Goal: Check status: Check status

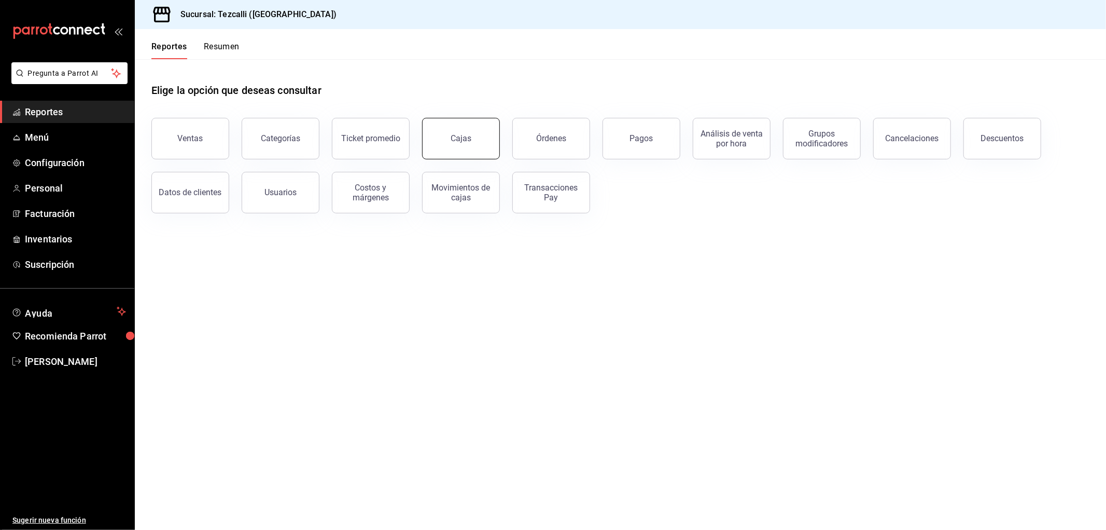
click at [439, 132] on link "Cajas" at bounding box center [461, 138] width 78 height 41
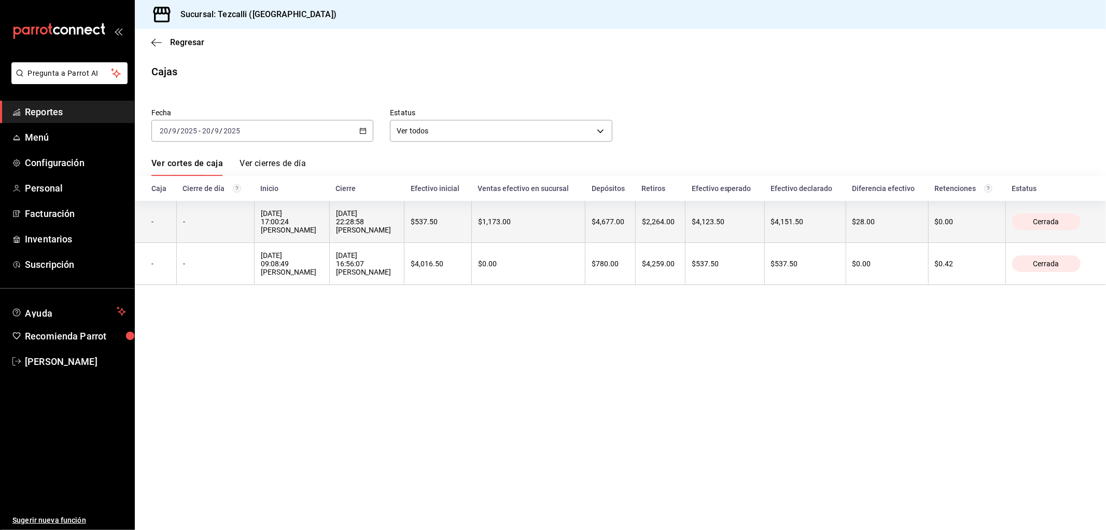
click at [398, 224] on div "[DATE] 22:28:58 [PERSON_NAME]" at bounding box center [367, 221] width 62 height 25
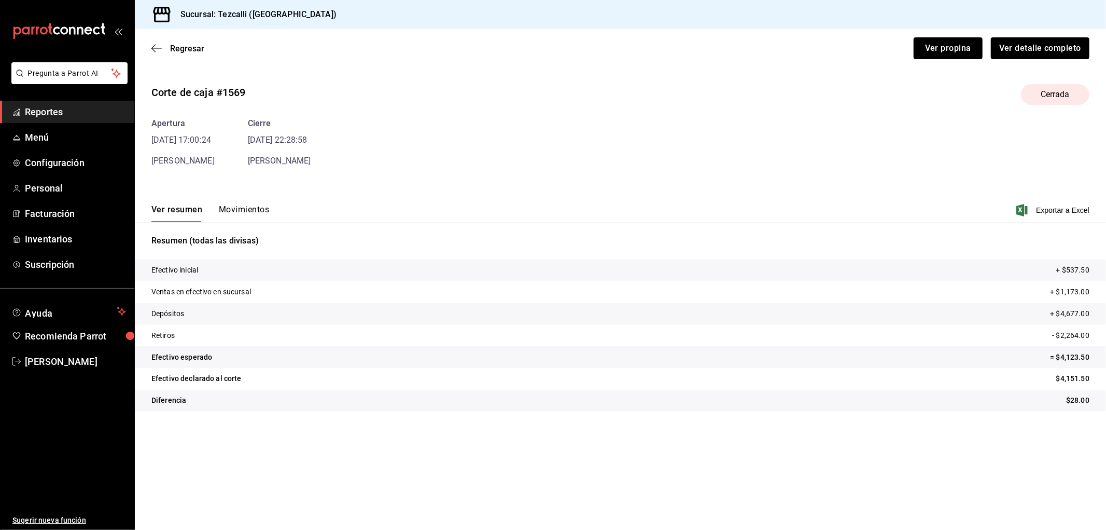
click at [245, 217] on button "Movimientos" at bounding box center [244, 213] width 50 height 18
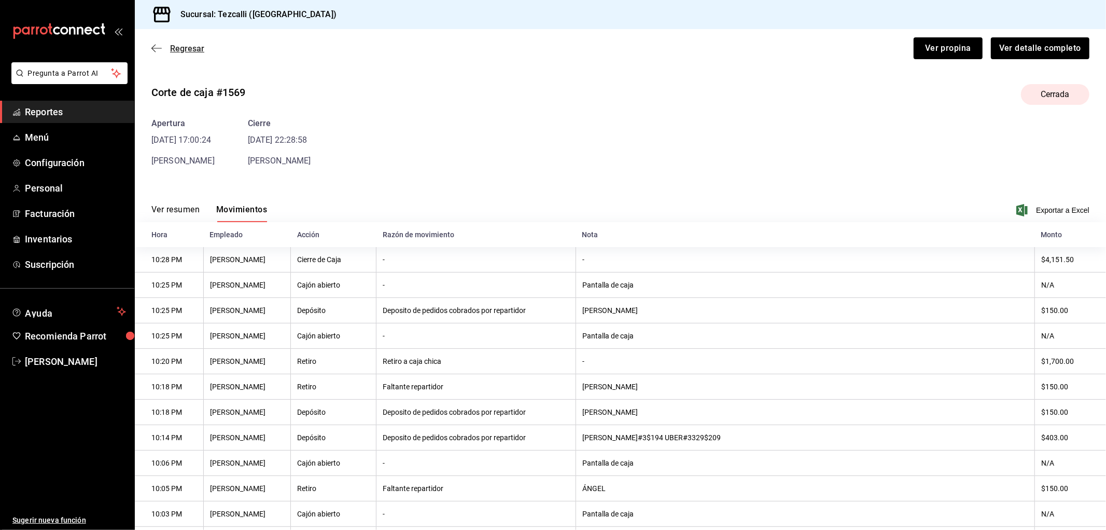
click at [184, 52] on span "Regresar" at bounding box center [187, 49] width 34 height 10
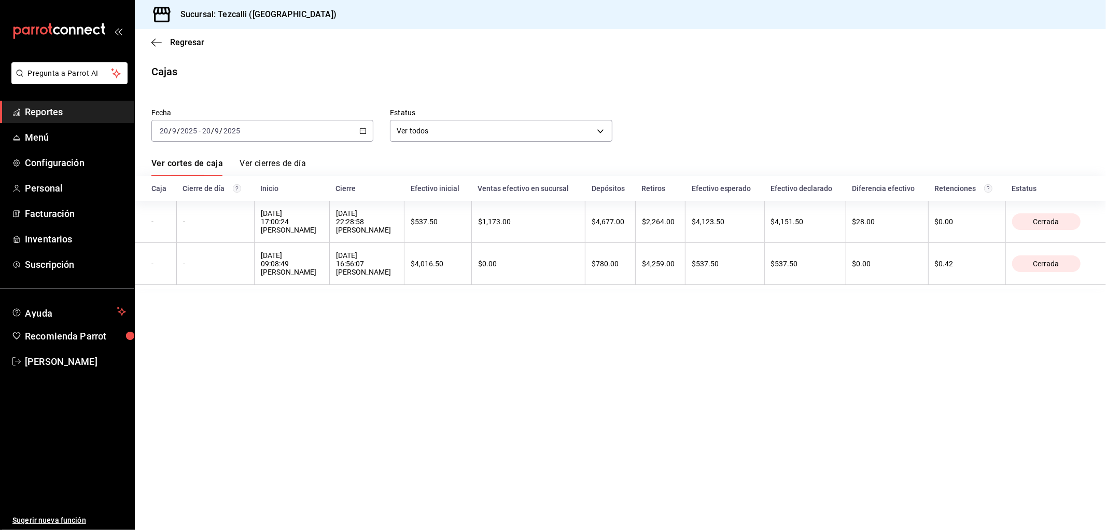
click at [271, 129] on div "[DATE] [DATE] - [DATE] [DATE]" at bounding box center [262, 131] width 222 height 22
click at [214, 193] on li "Ayer" at bounding box center [200, 185] width 97 height 23
click at [189, 43] on span "Regresar" at bounding box center [187, 42] width 34 height 10
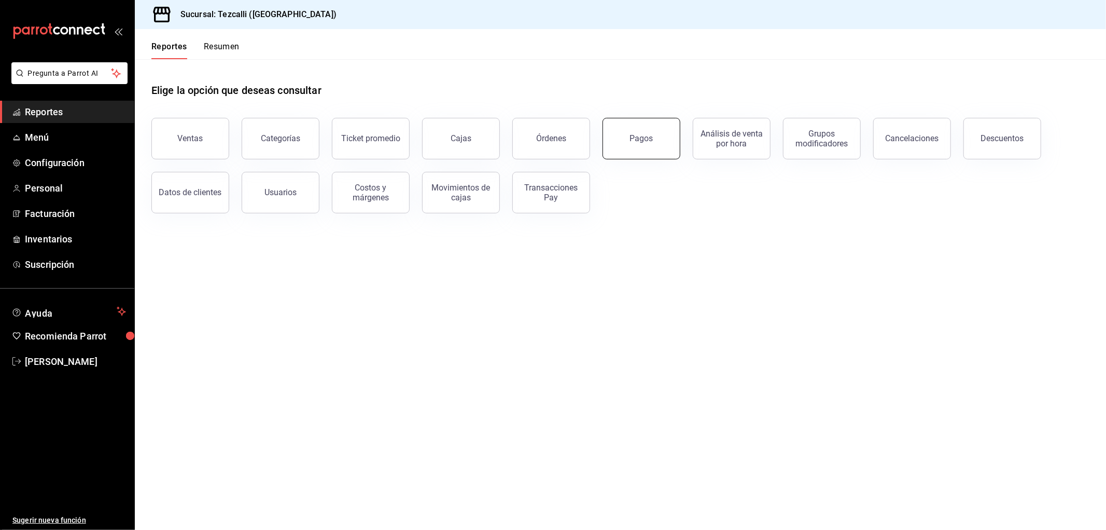
click at [634, 146] on button "Pagos" at bounding box center [642, 138] width 78 height 41
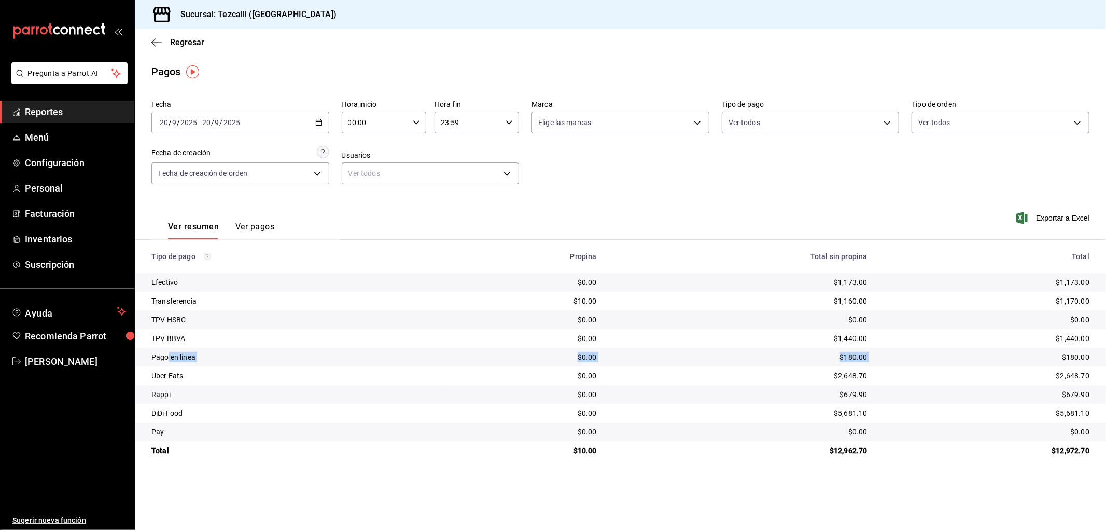
drag, startPoint x: 486, startPoint y: 361, endPoint x: 919, endPoint y: 360, distance: 432.0
click at [919, 360] on tr "Pago en linea $0.00 $180.00 $180.00" at bounding box center [620, 356] width 971 height 19
click at [236, 120] on input "2025" at bounding box center [232, 122] width 18 height 8
click at [228, 171] on li "Ayer" at bounding box center [200, 176] width 97 height 23
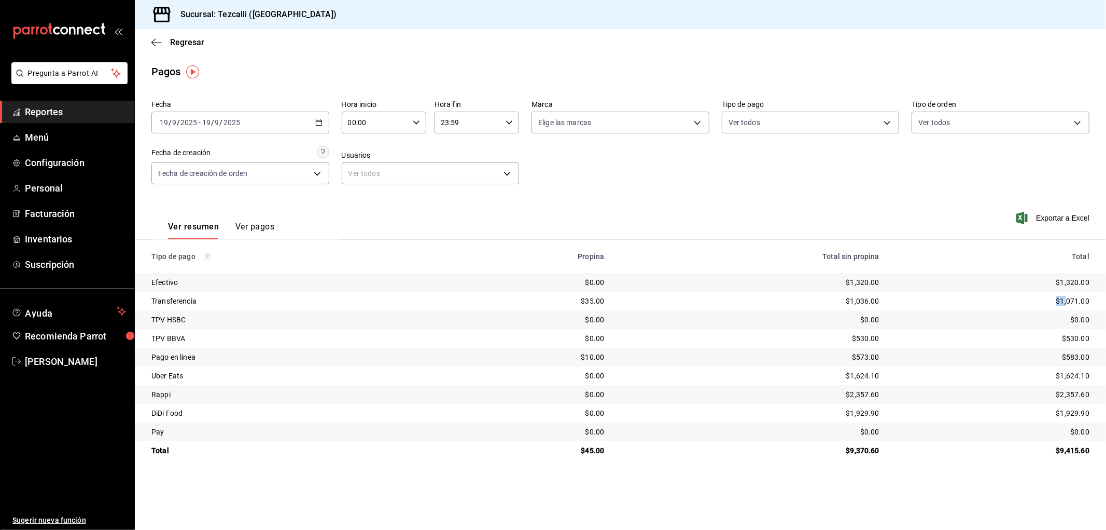
drag, startPoint x: 1053, startPoint y: 304, endPoint x: 1103, endPoint y: 309, distance: 50.0
click at [1106, 304] on td "$1,071.00" at bounding box center [997, 300] width 218 height 19
click at [258, 127] on div "[DATE] [DATE] - [DATE] [DATE]" at bounding box center [240, 123] width 178 height 22
click at [172, 151] on span "Hoy" at bounding box center [200, 153] width 80 height 11
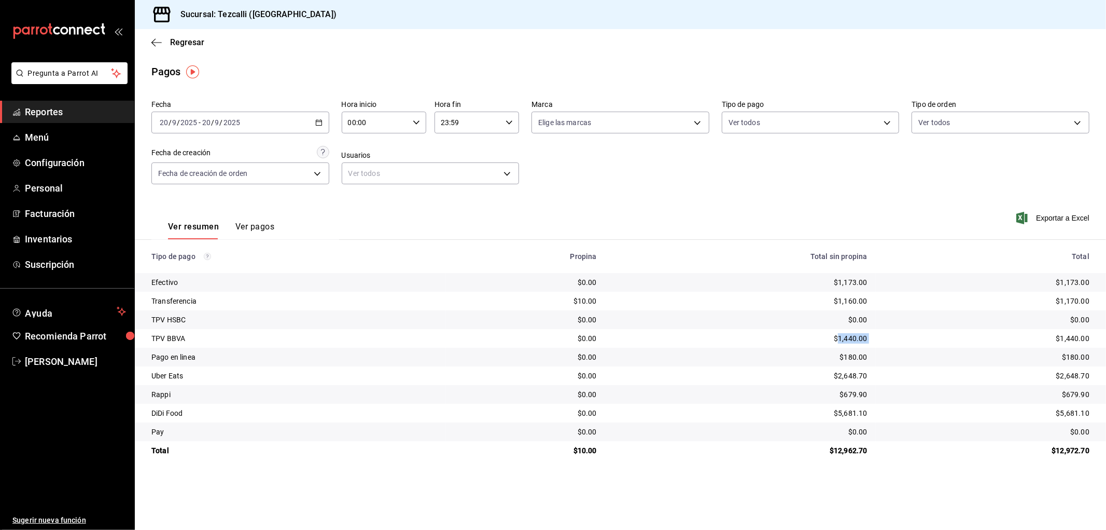
drag, startPoint x: 835, startPoint y: 341, endPoint x: 892, endPoint y: 340, distance: 57.1
click at [892, 340] on tr "TPV BBVA $0.00 $1,440.00 $1,440.00" at bounding box center [620, 338] width 971 height 19
click at [892, 340] on div "$1,440.00" at bounding box center [986, 338] width 205 height 10
drag, startPoint x: 891, startPoint y: 340, endPoint x: 747, endPoint y: 332, distance: 144.4
click at [747, 332] on tr "TPV BBVA $0.00 $1,440.00 $1,440.00" at bounding box center [620, 338] width 971 height 19
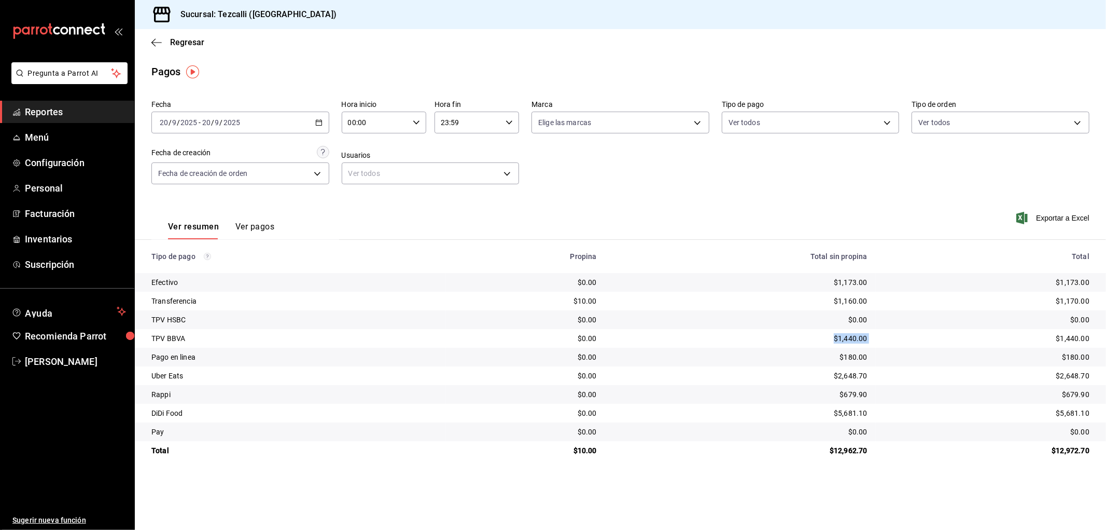
click at [747, 332] on td "$1,440.00" at bounding box center [740, 338] width 271 height 19
click at [701, 185] on div "Fecha [DATE] [DATE] - [DATE] [DATE] Hora inicio 00:00 Hora inicio Hora fin 23:5…" at bounding box center [620, 146] width 938 height 101
drag, startPoint x: 1045, startPoint y: 338, endPoint x: 1106, endPoint y: 338, distance: 61.2
click at [1106, 338] on td "$1,440.00" at bounding box center [991, 338] width 230 height 19
click at [220, 130] on div "[DATE] [DATE] - [DATE] [DATE]" at bounding box center [240, 123] width 178 height 22
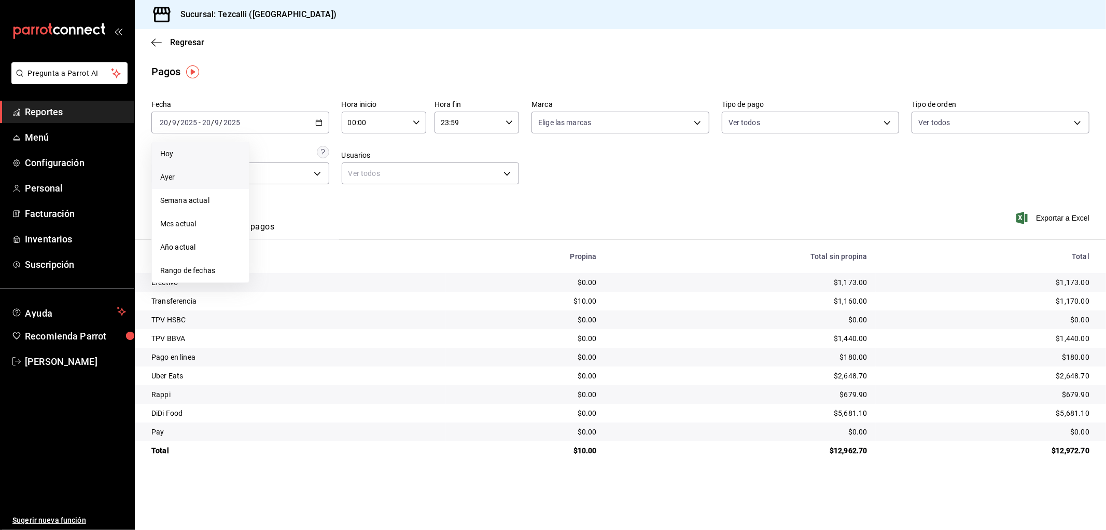
click at [218, 172] on span "Ayer" at bounding box center [200, 177] width 80 height 11
